Goal: Transaction & Acquisition: Book appointment/travel/reservation

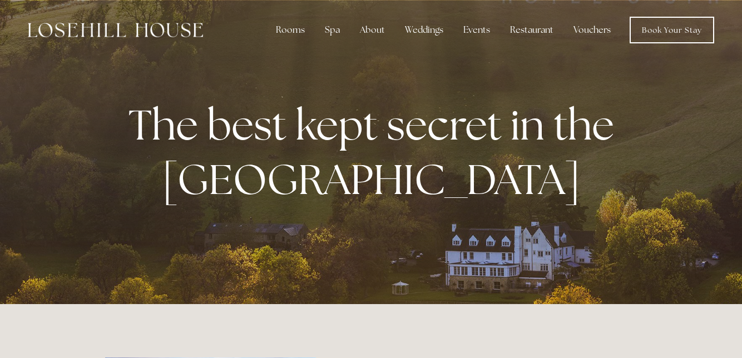
click at [298, 31] on div "Rooms" at bounding box center [290, 30] width 47 height 22
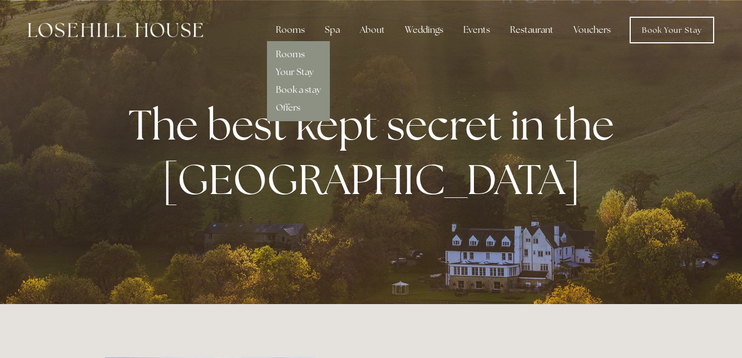
click at [297, 55] on link "Rooms" at bounding box center [290, 54] width 29 height 12
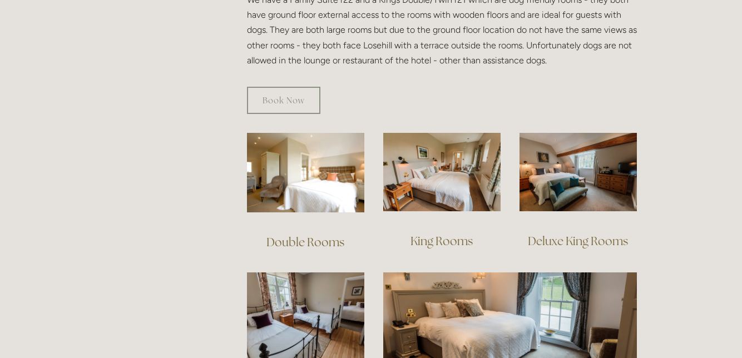
scroll to position [687, 0]
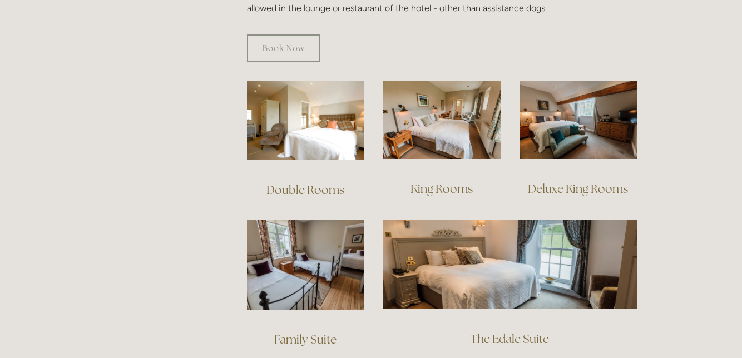
click at [593, 133] on img at bounding box center [577, 120] width 117 height 78
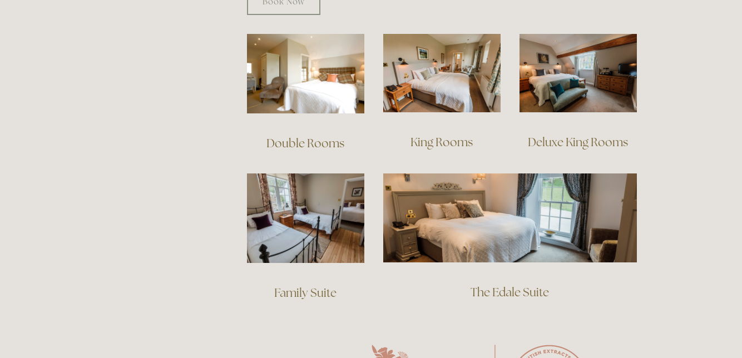
click at [569, 135] on link "Deluxe King Rooms" at bounding box center [578, 142] width 100 height 15
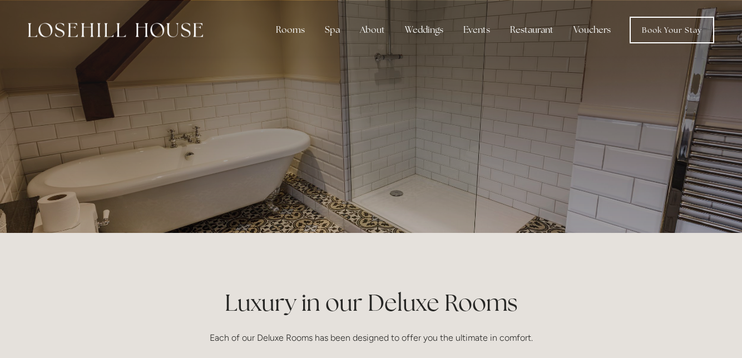
click at [674, 32] on link "Book Your Stay" at bounding box center [671, 30] width 85 height 27
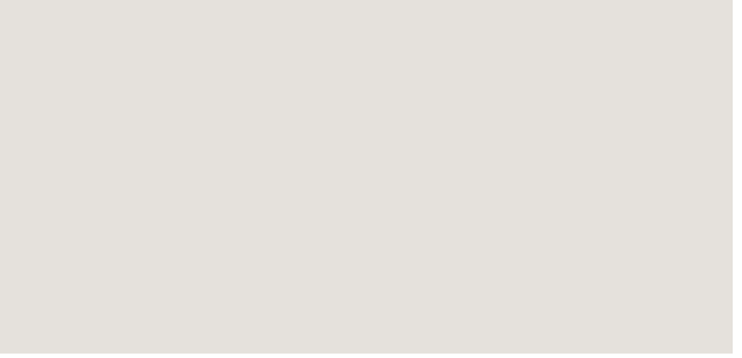
scroll to position [2639, 0]
